Goal: Task Accomplishment & Management: Manage account settings

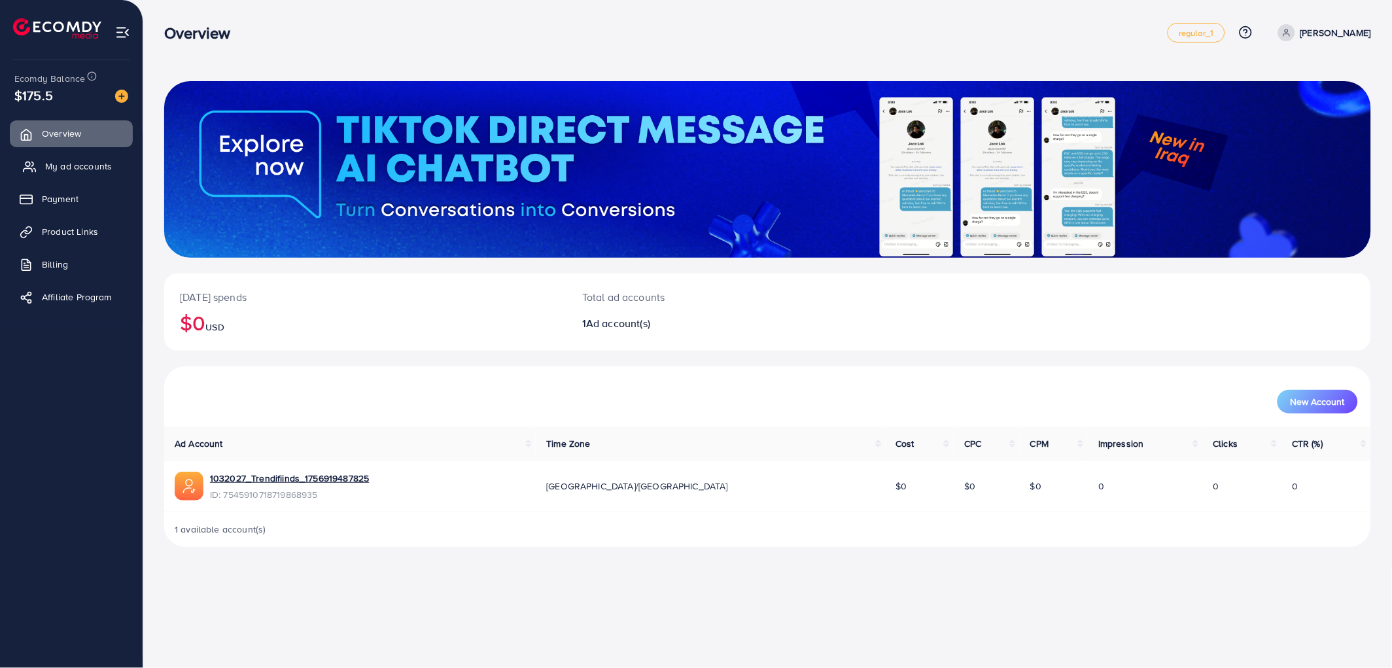
click at [97, 173] on span "My ad accounts" at bounding box center [78, 166] width 67 height 13
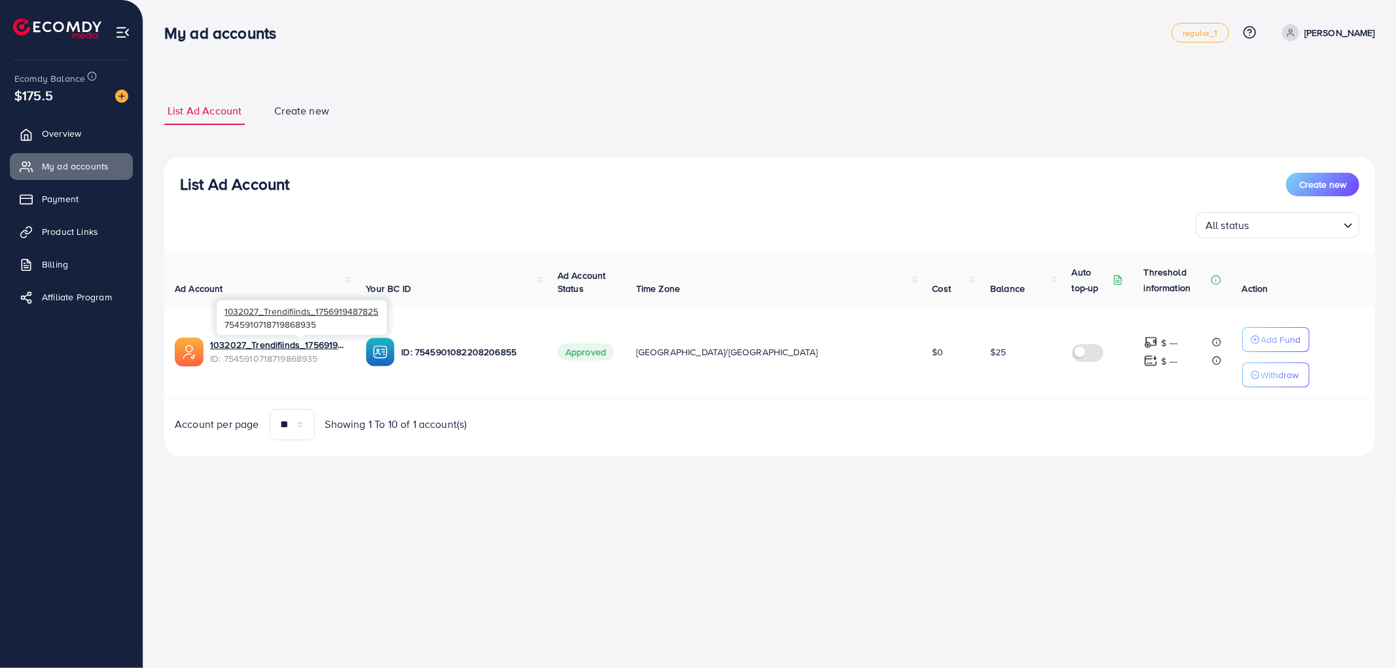
click at [309, 355] on span "ID: 7545910718719868935" at bounding box center [277, 358] width 135 height 13
click at [310, 348] on link "1032027_Trendifiinds_1756919487825" at bounding box center [277, 344] width 135 height 13
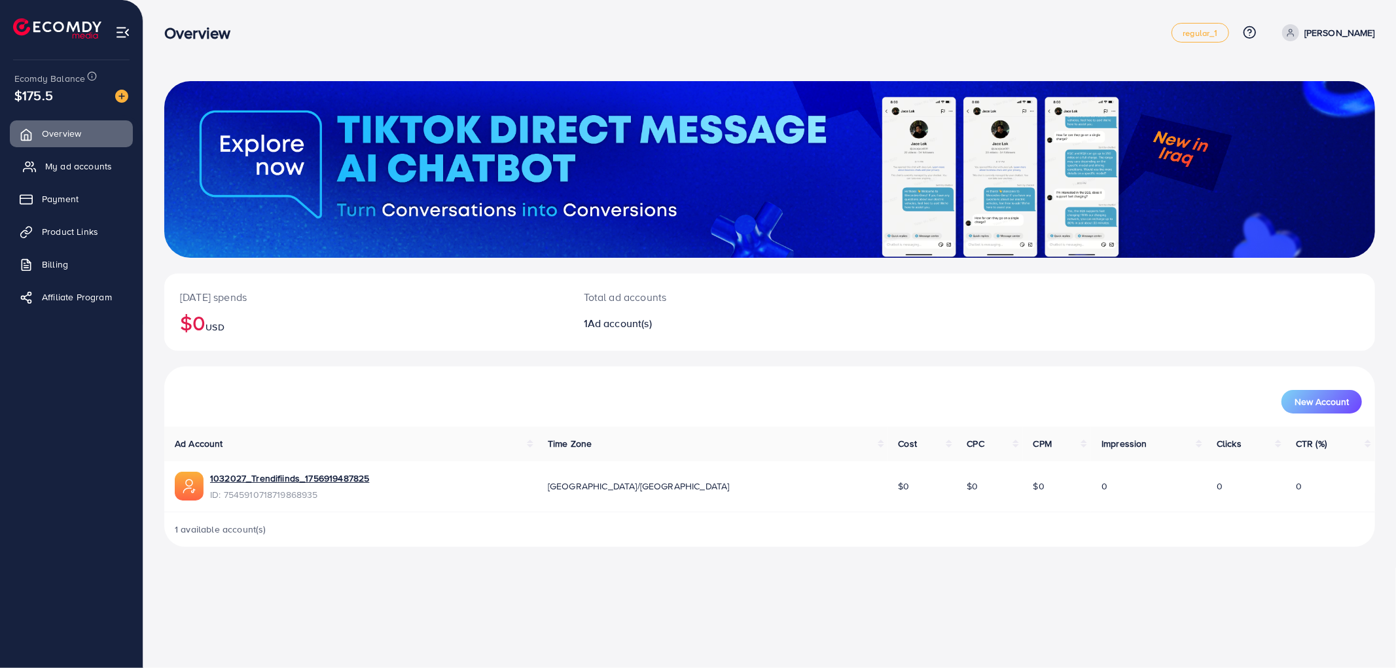
click at [72, 172] on span "My ad accounts" at bounding box center [78, 166] width 67 height 13
